Goal: Information Seeking & Learning: Compare options

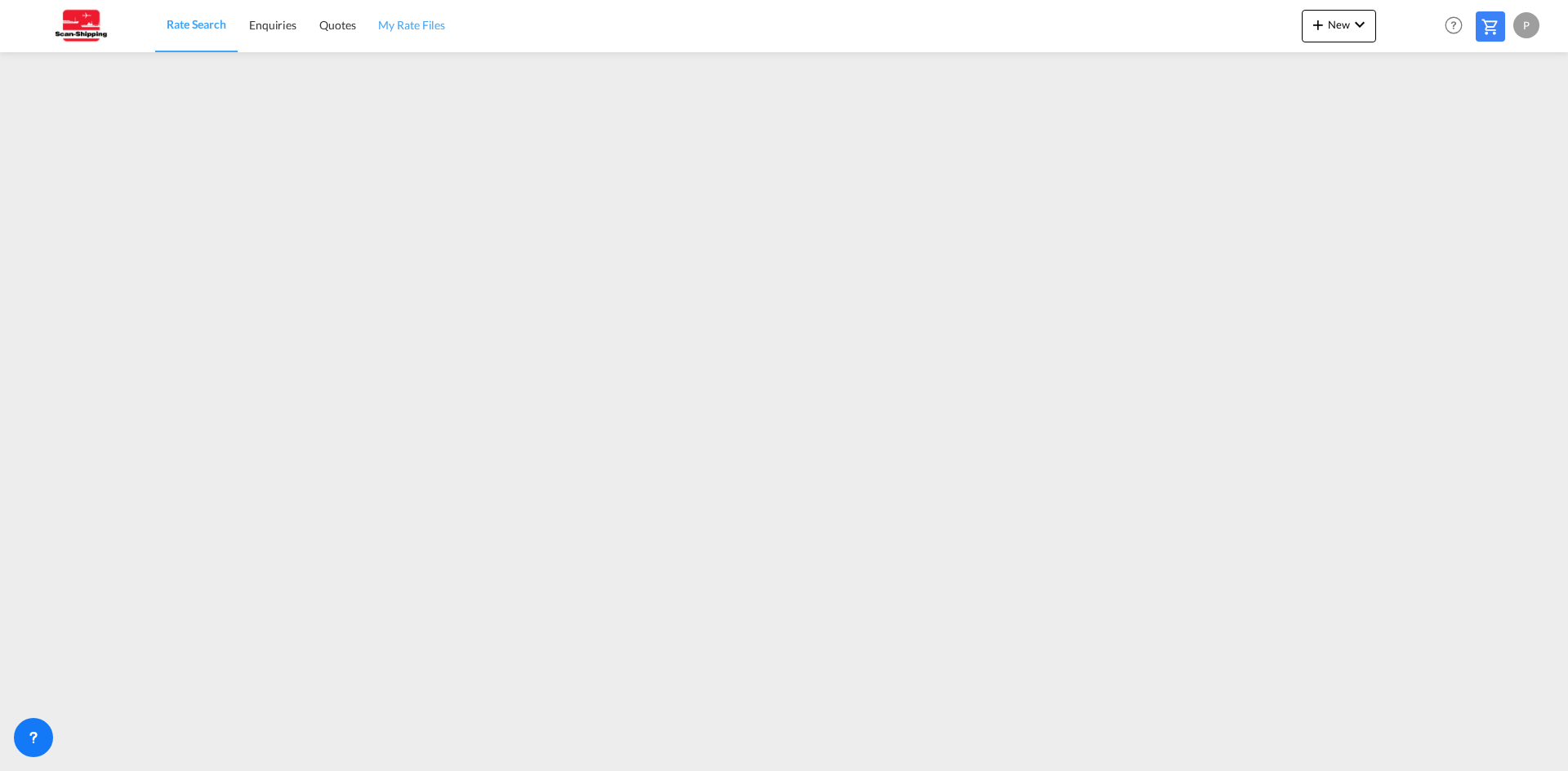
click at [414, 23] on span "My Rate Files" at bounding box center [411, 25] width 67 height 14
click at [343, 30] on span "Quotes" at bounding box center [336, 25] width 36 height 14
click at [198, 21] on span "Rate Search" at bounding box center [196, 25] width 59 height 14
